Goal: Information Seeking & Learning: Learn about a topic

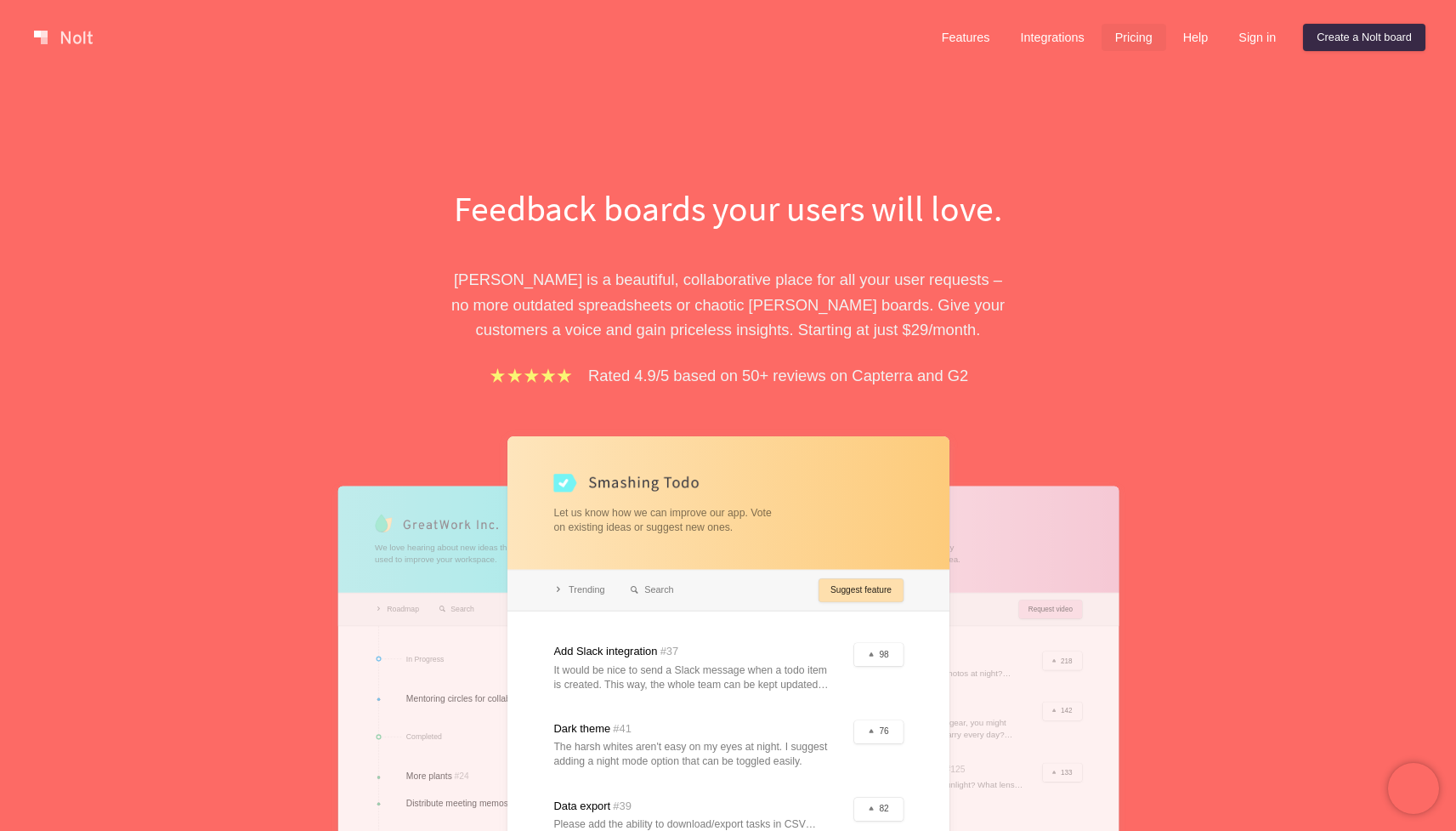
click at [1116, 46] on link "Pricing" at bounding box center [1133, 38] width 64 height 28
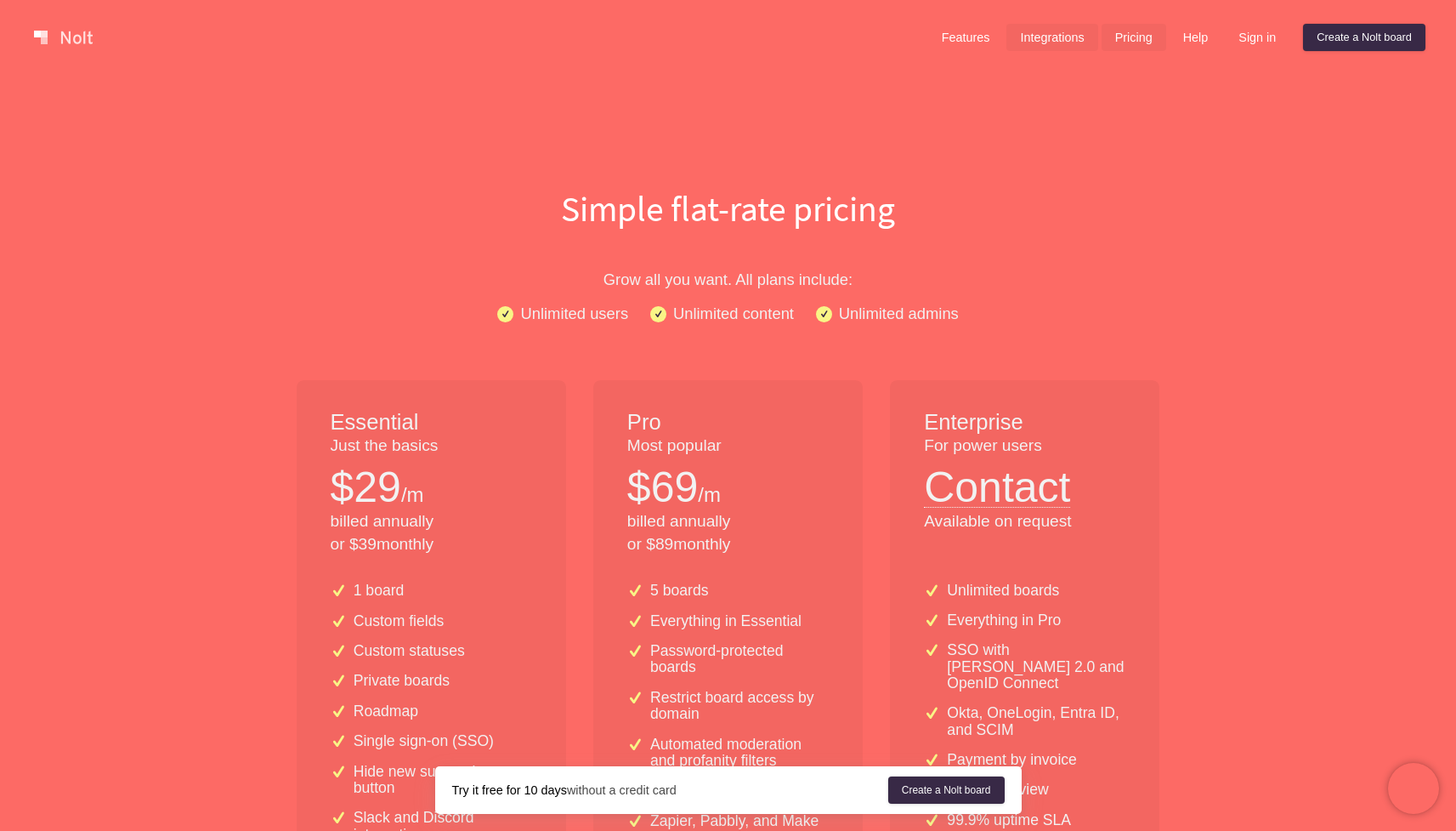
click at [1057, 39] on link "Integrations" at bounding box center [1052, 38] width 91 height 28
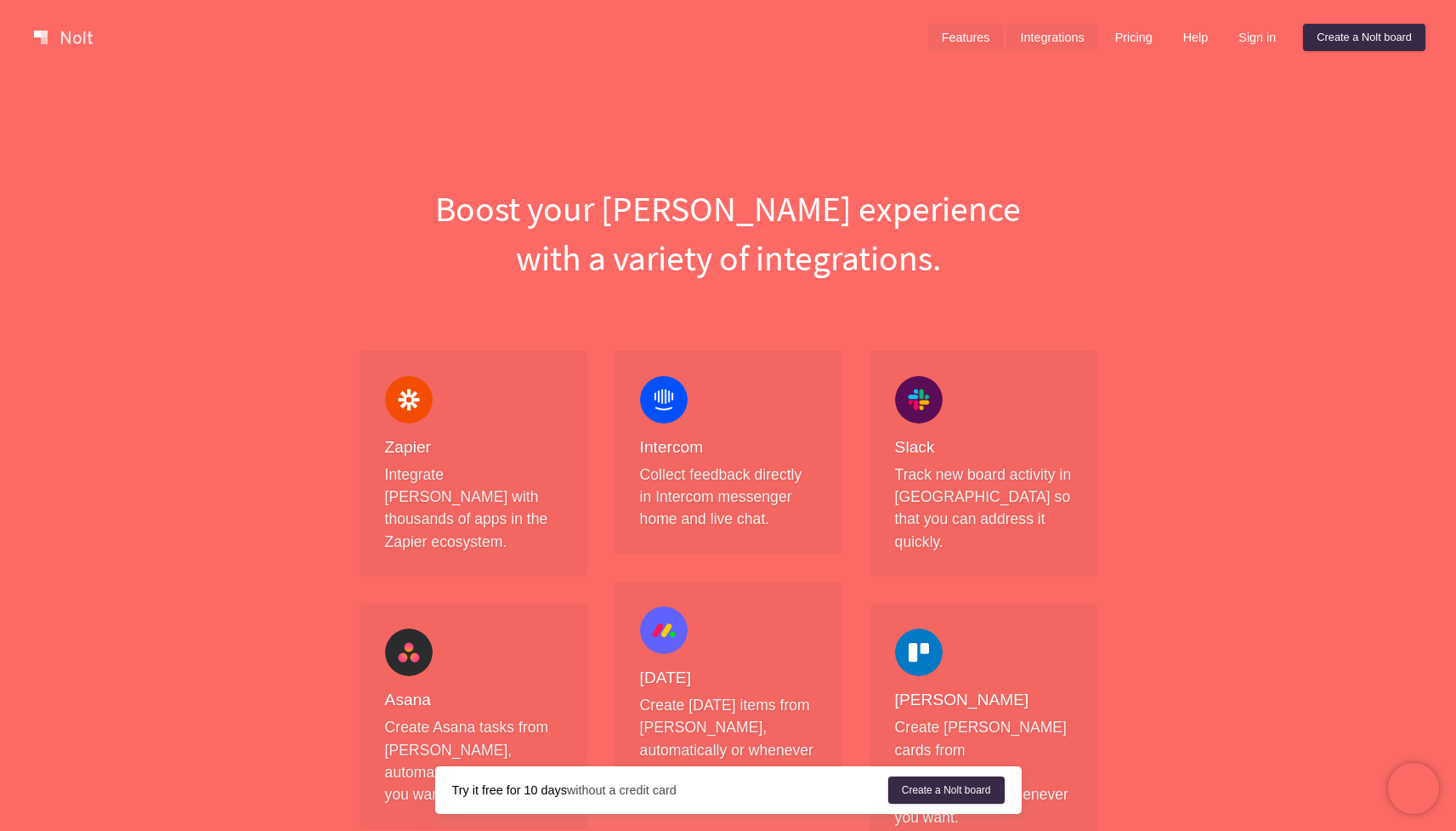
click at [965, 33] on link "Features" at bounding box center [966, 38] width 76 height 28
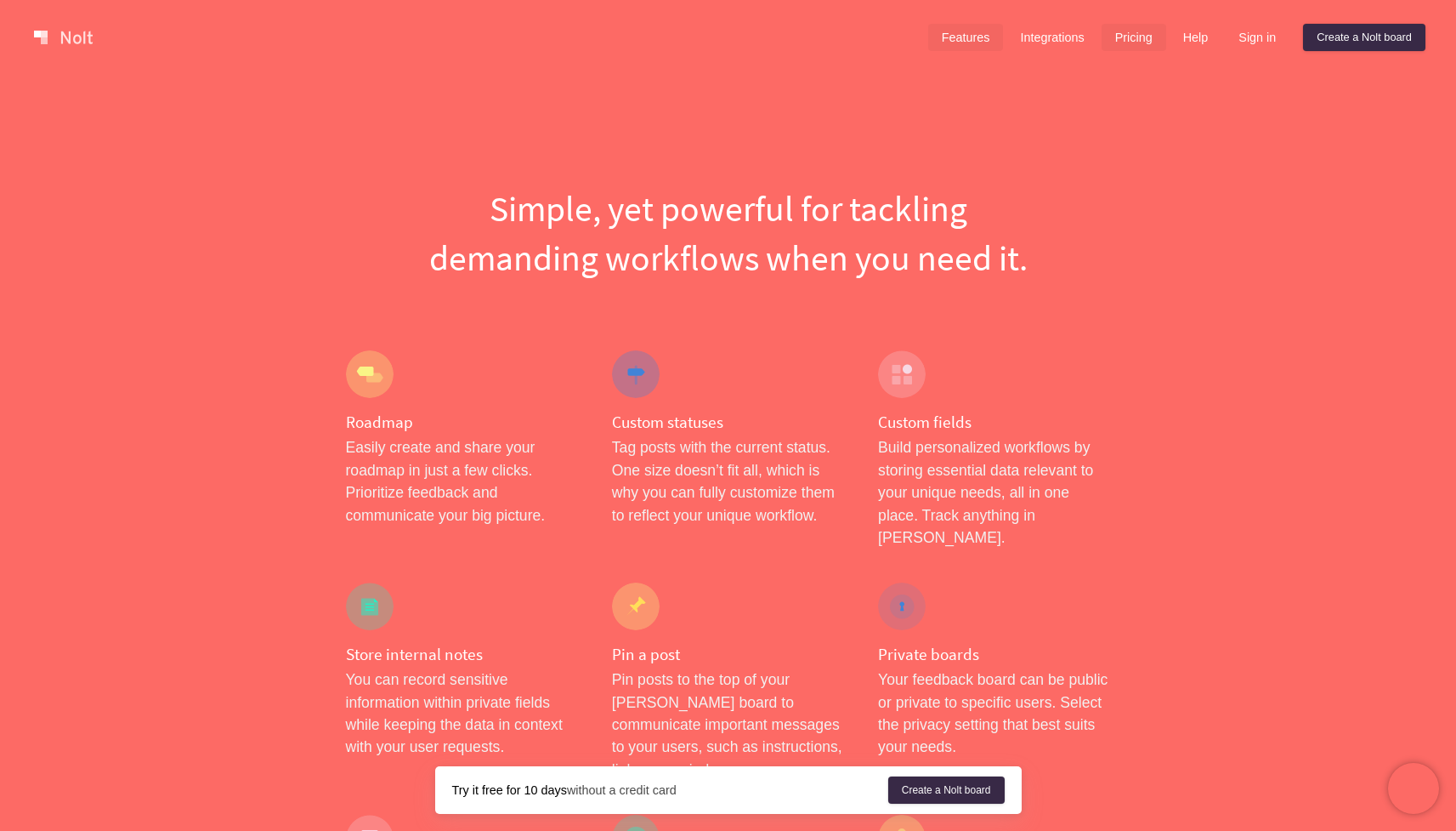
click at [1114, 30] on link "Pricing" at bounding box center [1133, 38] width 64 height 28
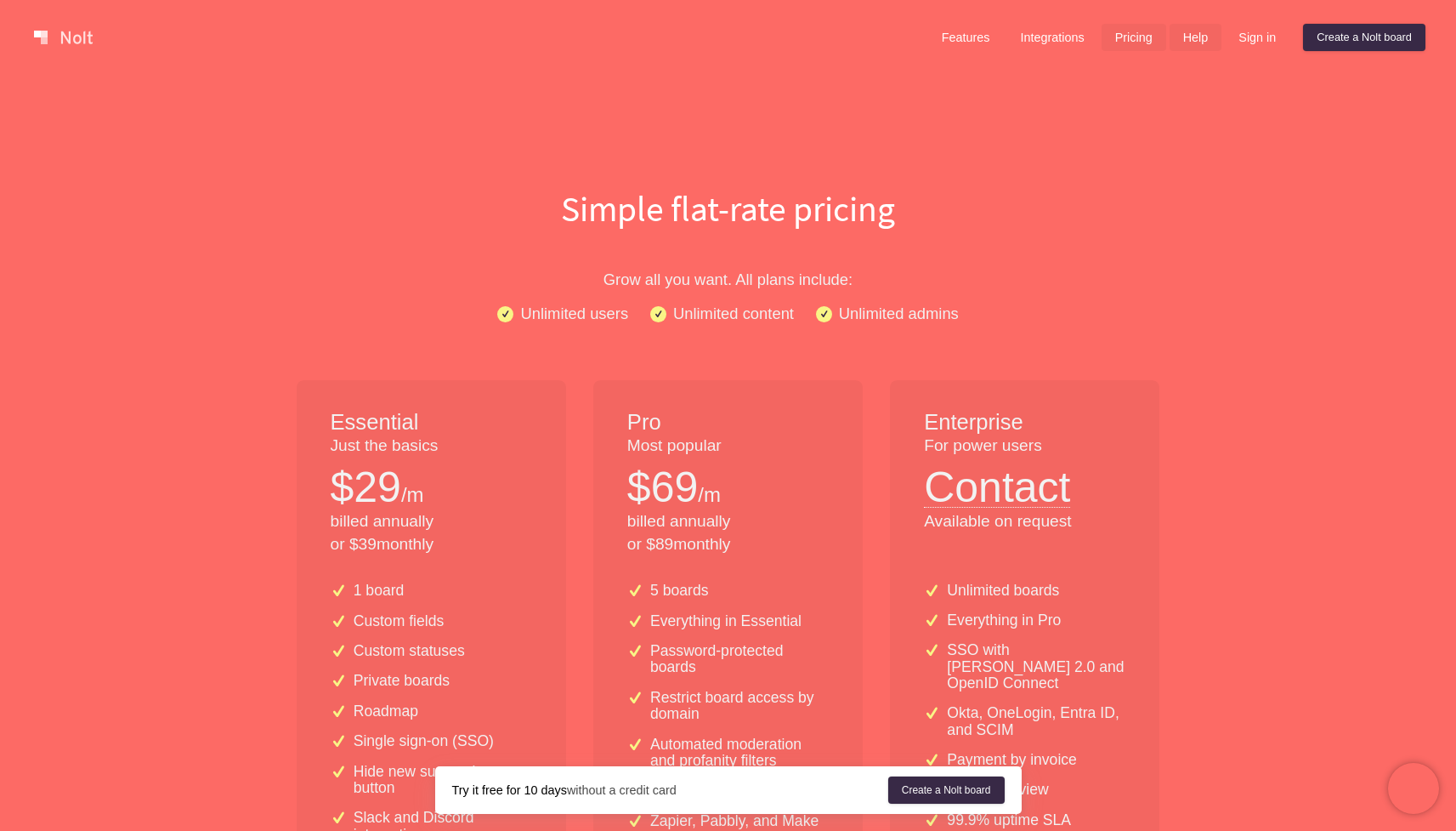
click at [1195, 39] on link "Help" at bounding box center [1195, 38] width 52 height 28
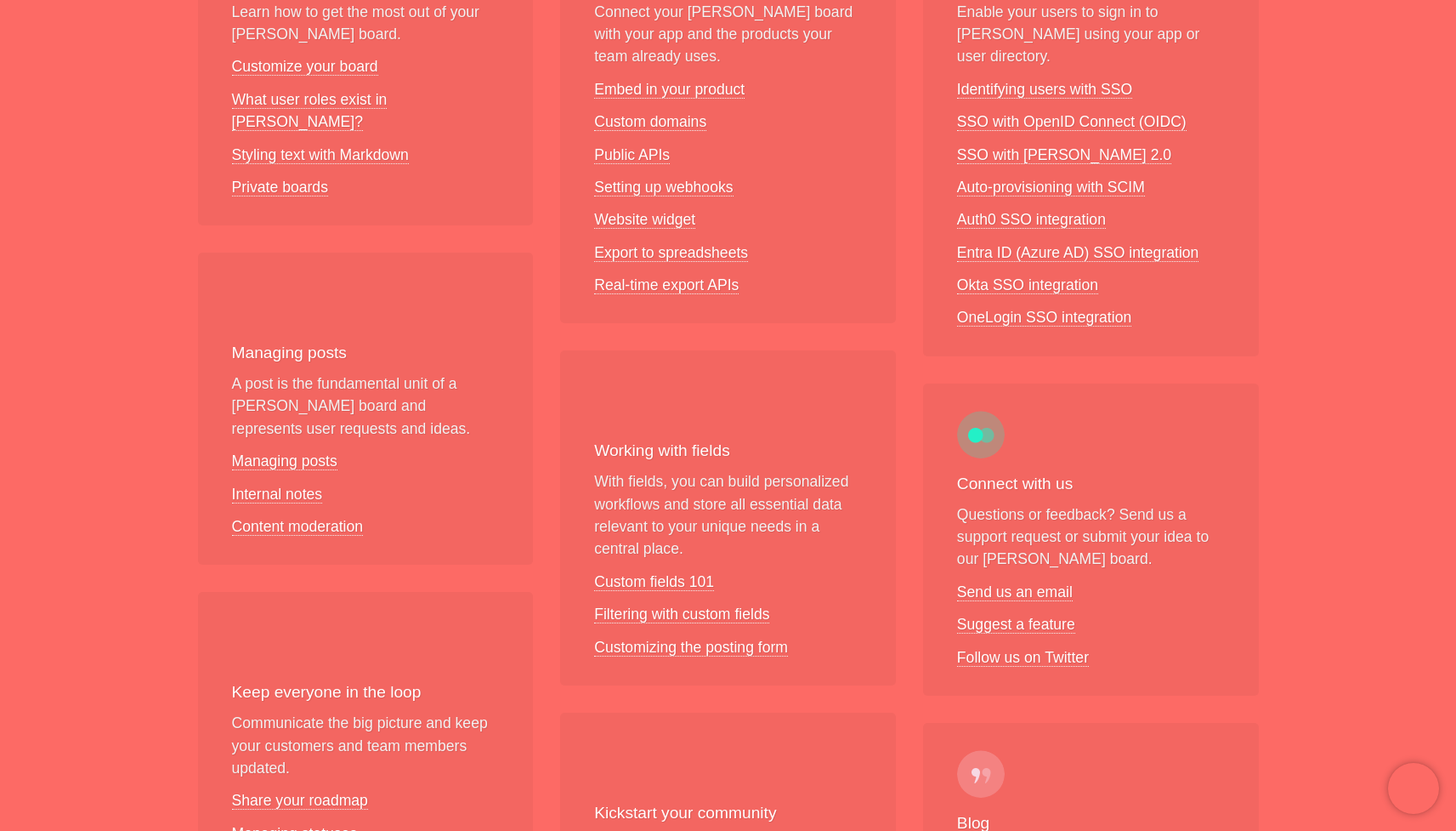
scroll to position [424, 0]
